Goal: Task Accomplishment & Management: Use online tool/utility

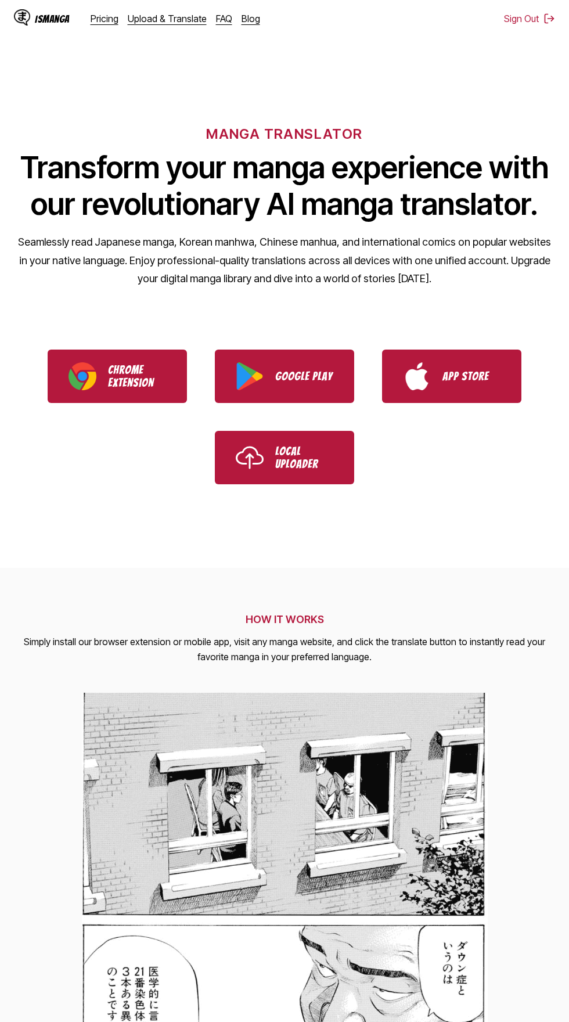
click at [161, 14] on link "Upload & Translate" at bounding box center [167, 19] width 79 height 12
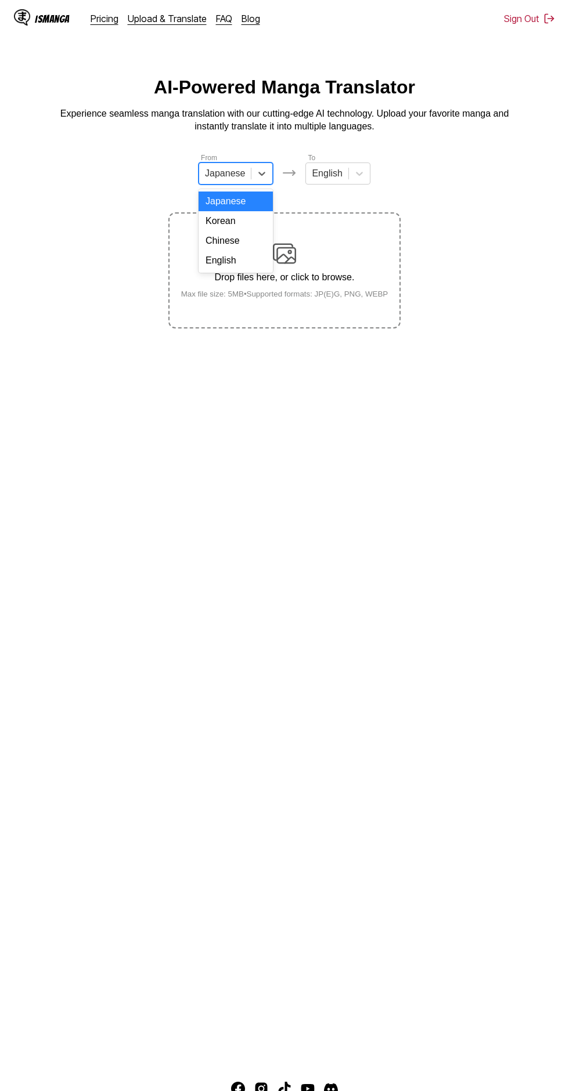
click at [255, 254] on div "English" at bounding box center [236, 261] width 74 height 20
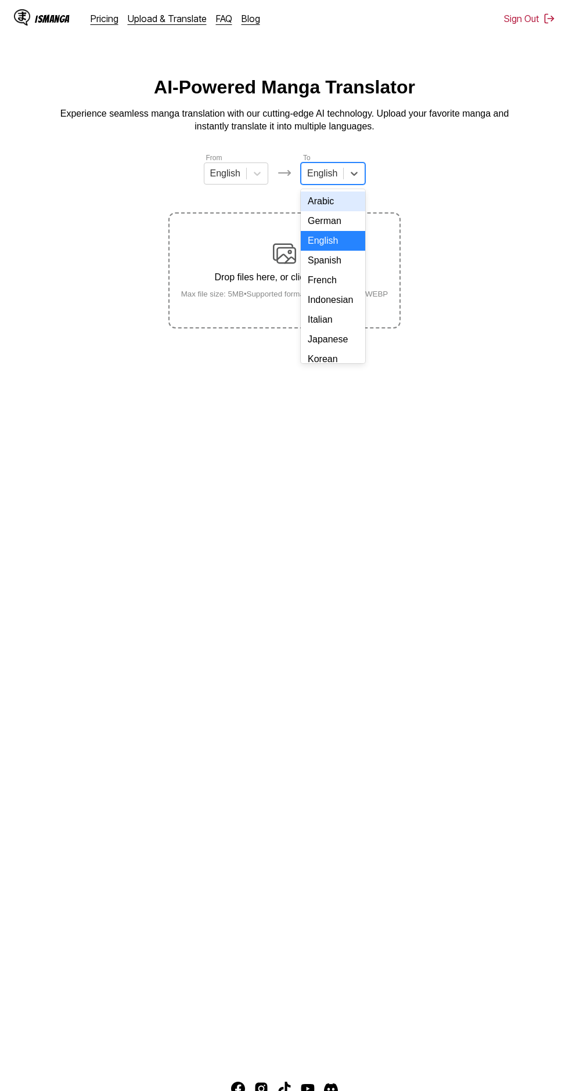
click at [344, 302] on div "Indonesian" at bounding box center [333, 300] width 64 height 20
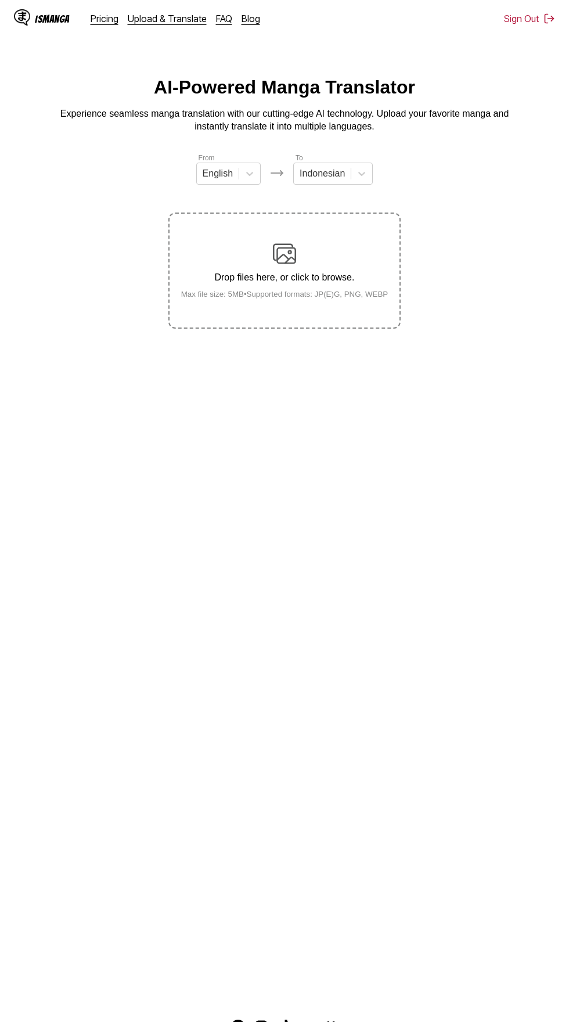
click at [327, 242] on div "Drop files here, or click to browse. Max file size: 5MB • Supported formats: JP…" at bounding box center [285, 270] width 226 height 56
click at [0, 0] on input "Drop files here, or click to browse. Max file size: 5MB • Supported formats: JP…" at bounding box center [0, 0] width 0 height 0
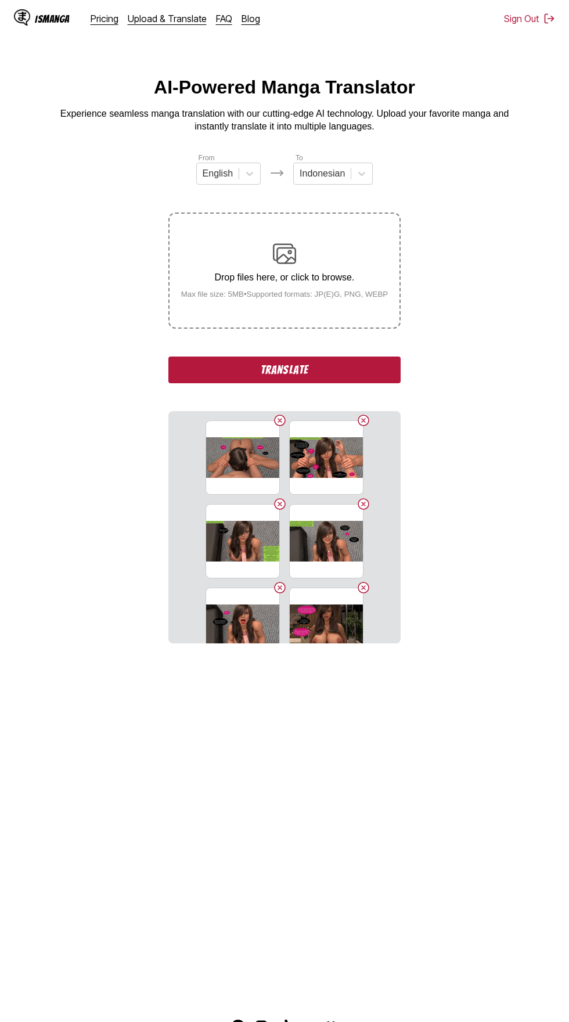
click at [358, 356] on button "Translate" at bounding box center [284, 369] width 232 height 27
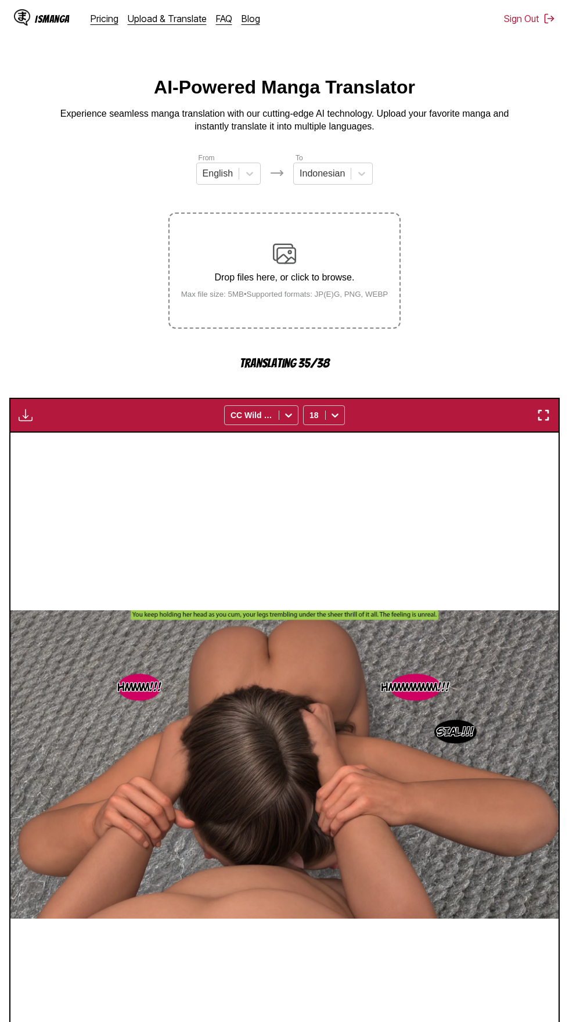
scroll to position [22, 0]
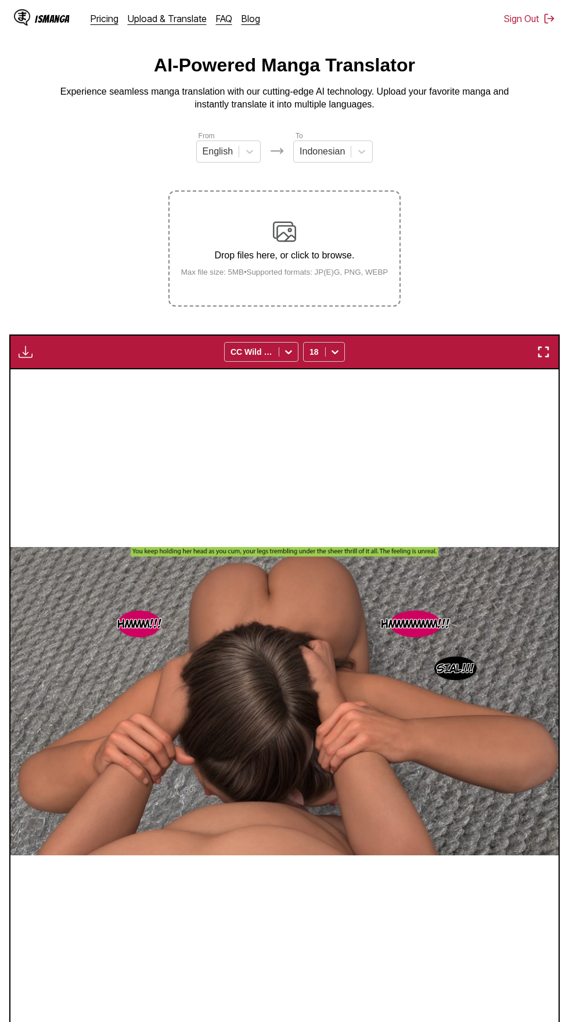
click at [26, 345] on img "button" at bounding box center [26, 352] width 14 height 14
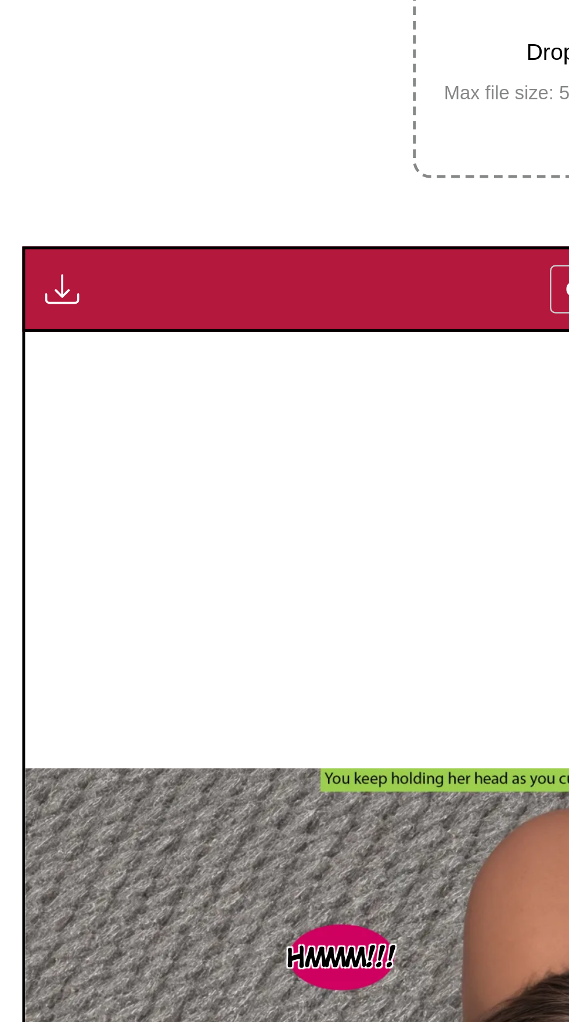
scroll to position [23, 0]
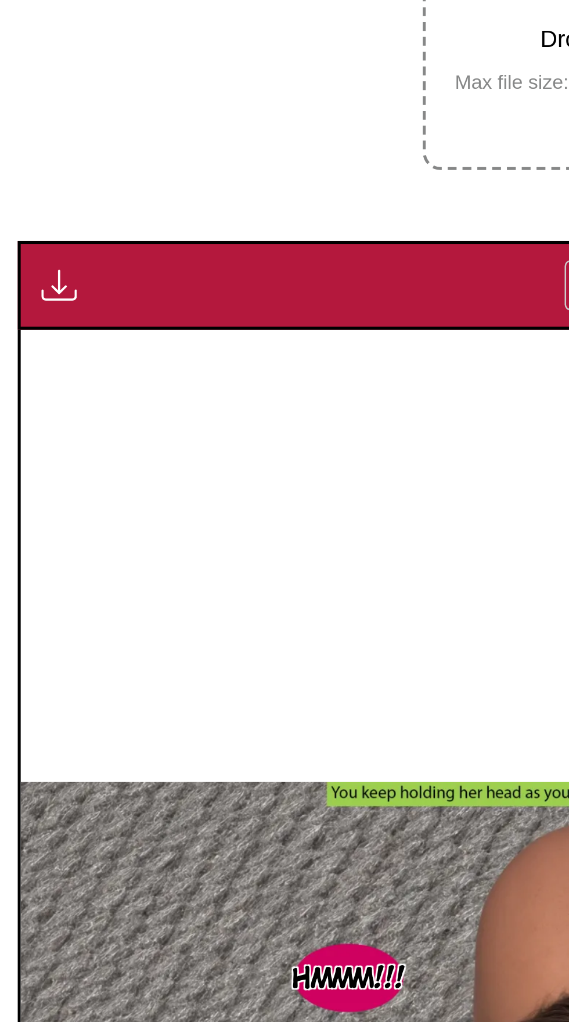
click at [31, 344] on img "button" at bounding box center [26, 351] width 14 height 14
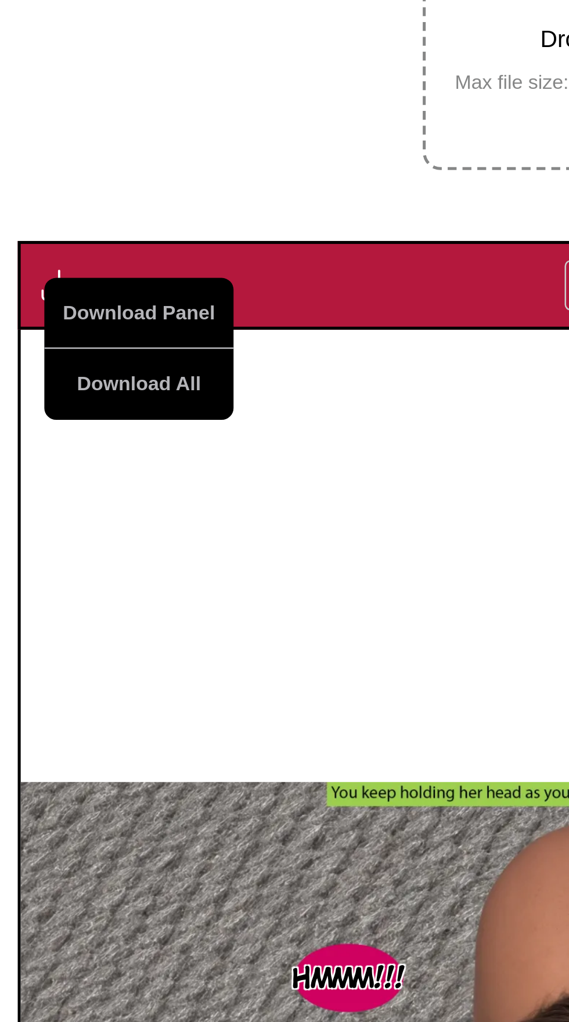
click at [68, 376] on button "Download All" at bounding box center [57, 390] width 74 height 28
